Goal: Task Accomplishment & Management: Manage account settings

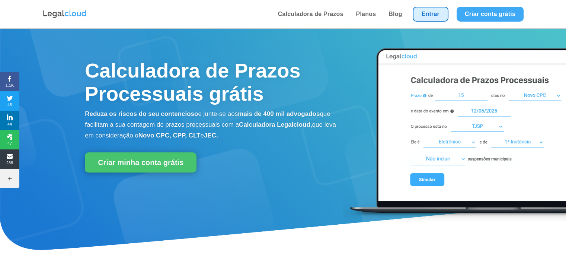
click at [431, 16] on link "Entrar" at bounding box center [431, 14] width 36 height 15
click at [434, 19] on link "Entrar" at bounding box center [431, 14] width 36 height 15
click at [438, 9] on link "Entrar" at bounding box center [431, 14] width 36 height 15
